Goal: Navigation & Orientation: Find specific page/section

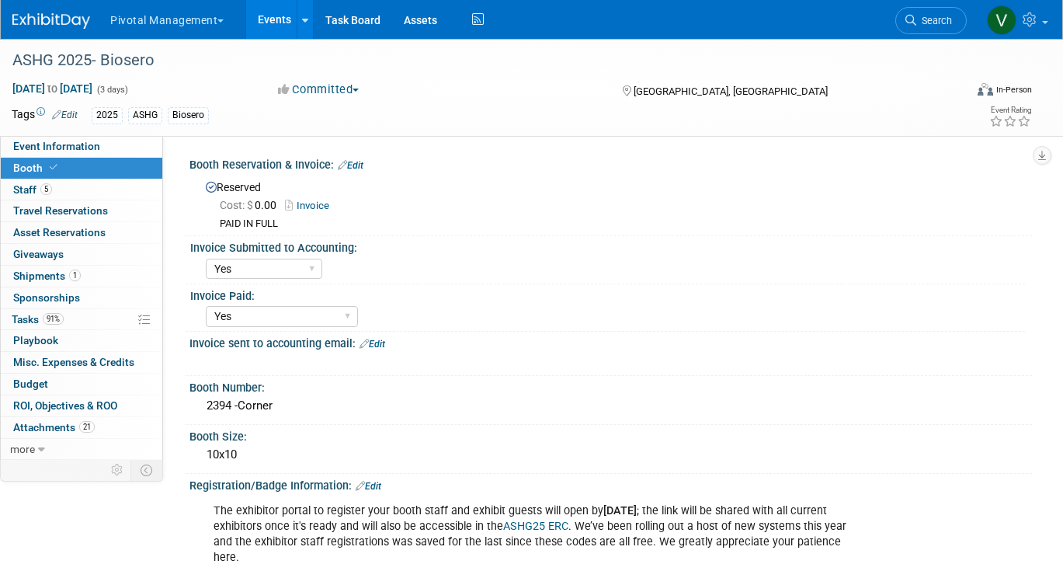
select select "Yes"
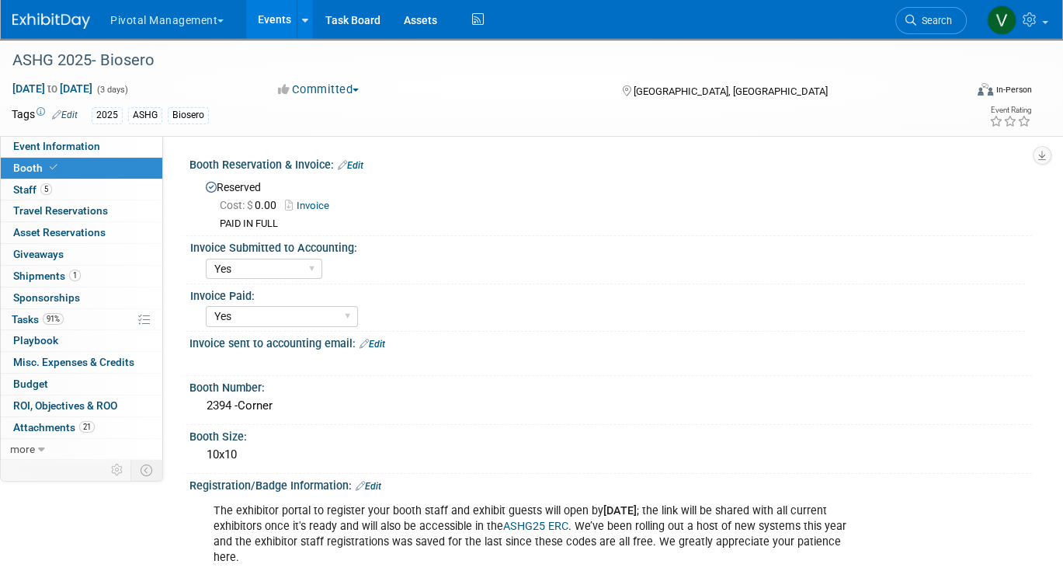
click at [274, 30] on link "Events" at bounding box center [274, 19] width 57 height 39
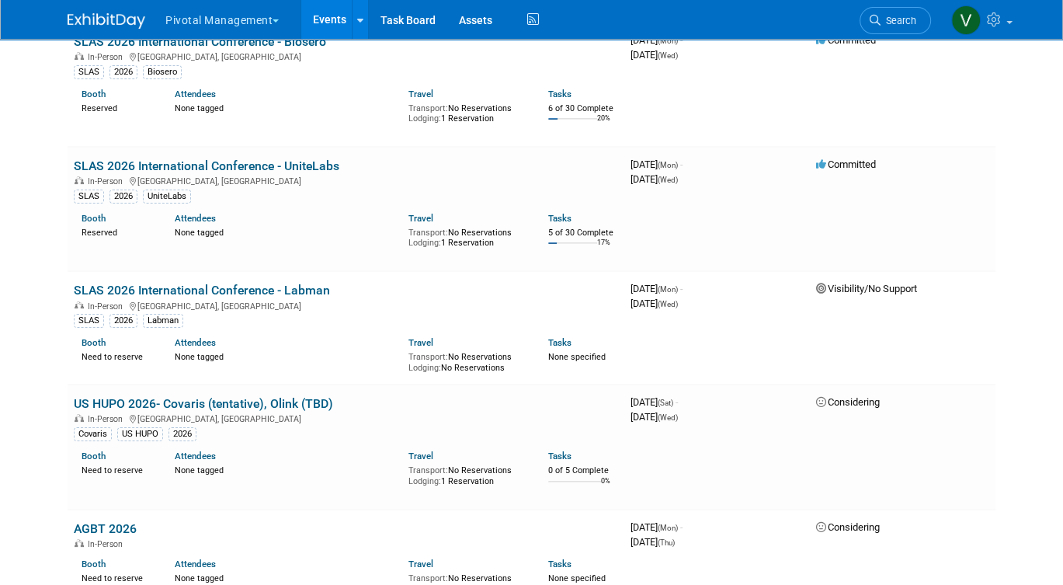
scroll to position [5490, 0]
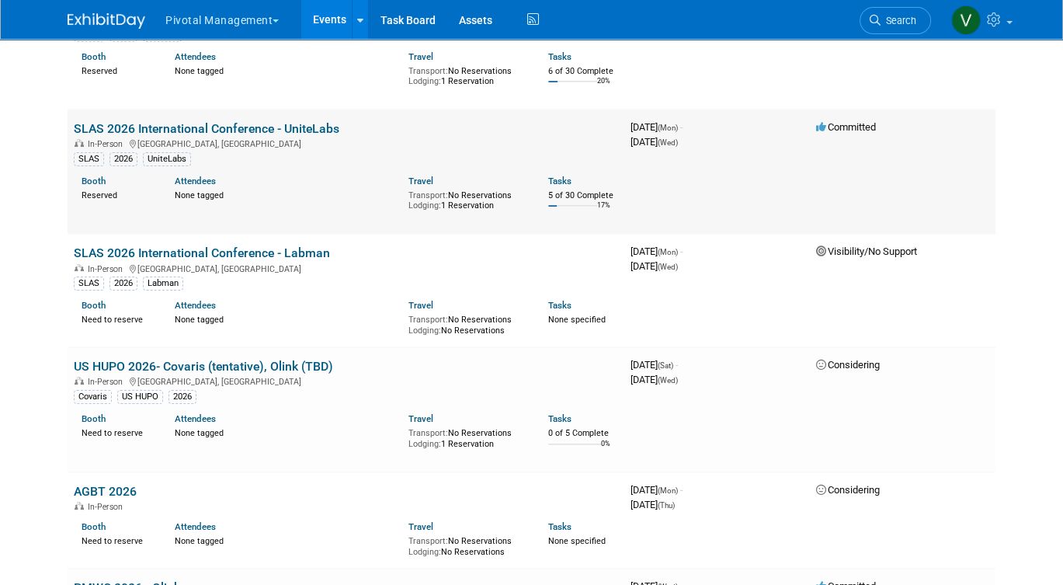
click at [162, 136] on link "SLAS 2026 International Conference - UniteLabs" at bounding box center [207, 128] width 266 height 15
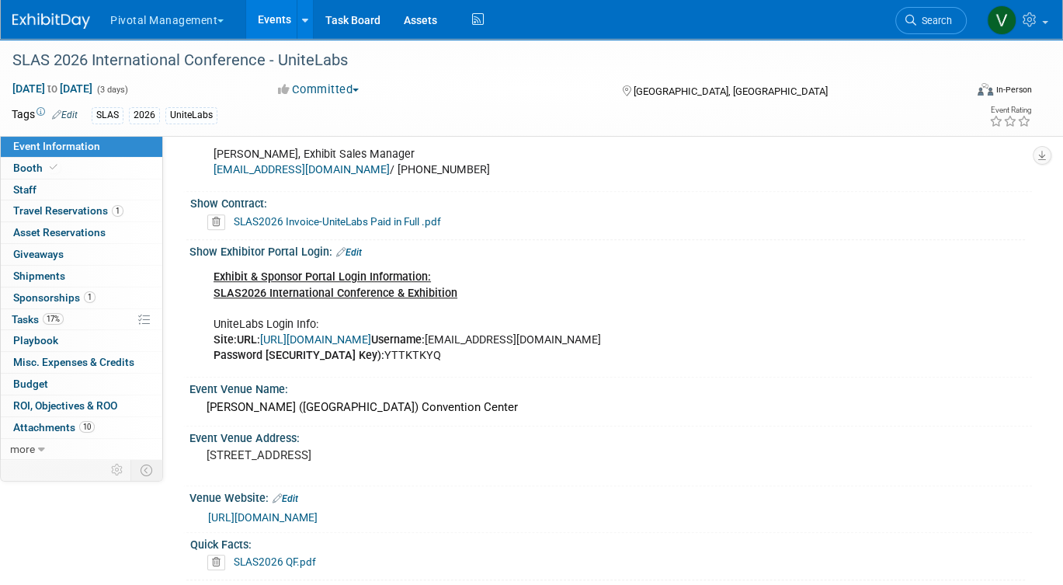
scroll to position [992, 0]
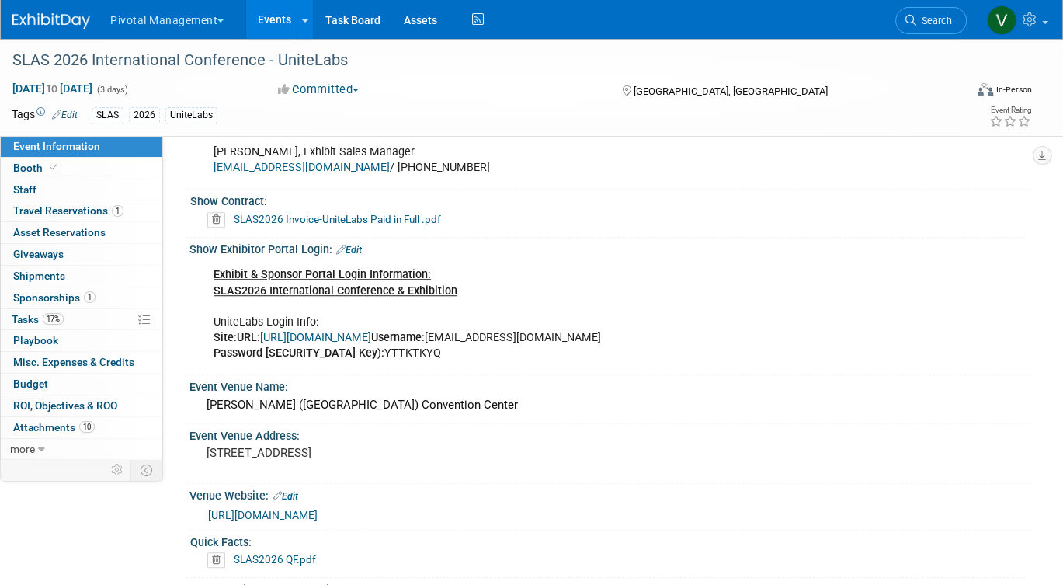
click at [371, 331] on link "https://www.conferenceharvester.com/harvester2expw/login.asp?EventKey=ANXMFLVZ" at bounding box center [315, 337] width 111 height 13
click at [345, 331] on link "https://www.conferenceharvester.com/harvester2expw/login.asp?EventKey=ANXMFLVZ" at bounding box center [315, 337] width 111 height 13
